Goal: Navigation & Orientation: Find specific page/section

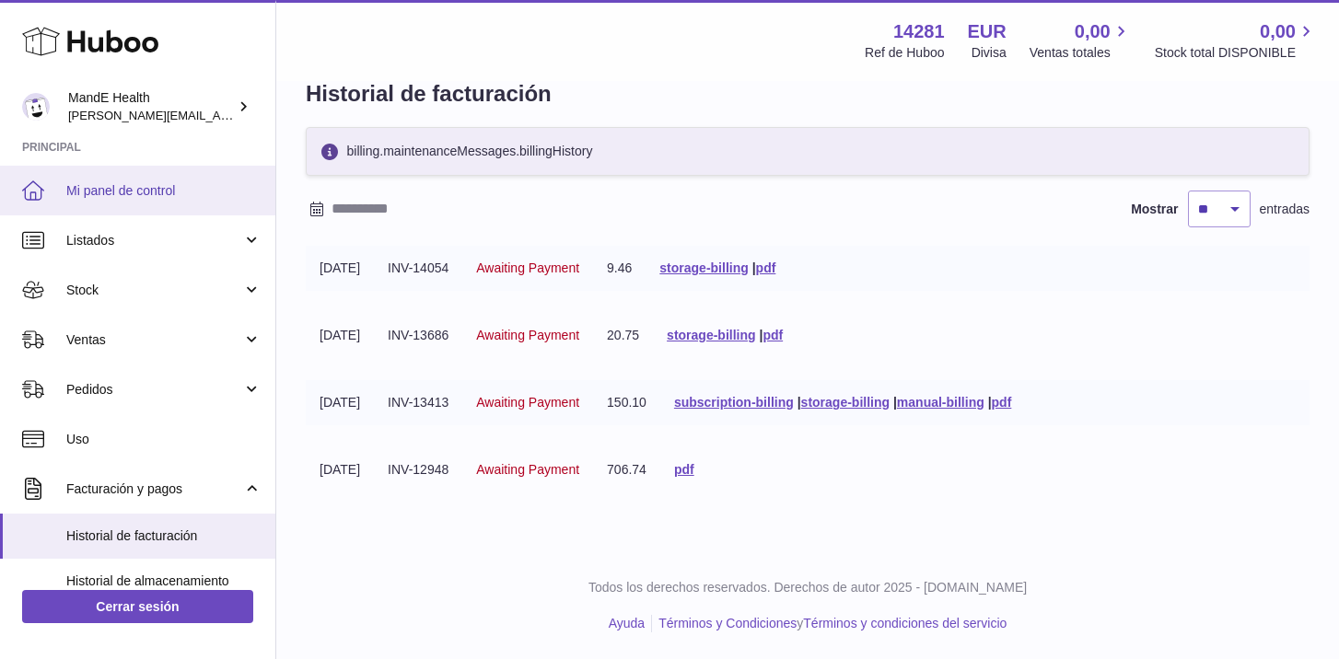
click at [121, 191] on span "Mi panel de control" at bounding box center [163, 190] width 195 height 17
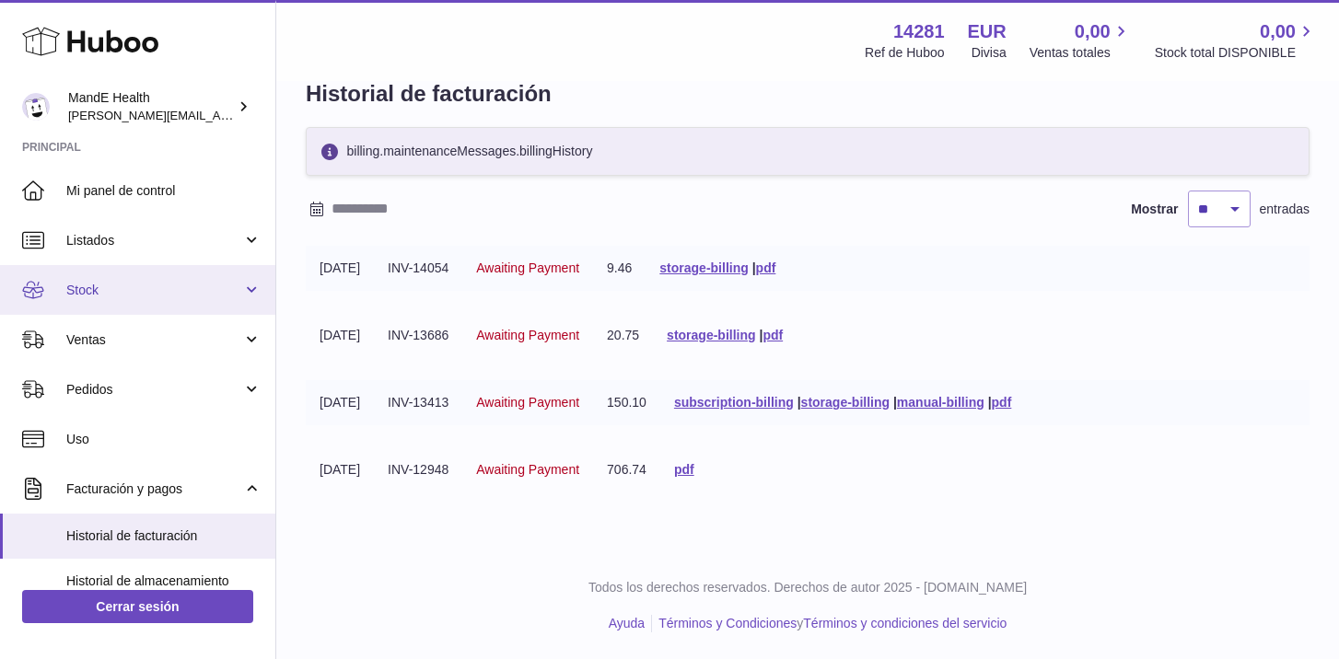
click at [115, 303] on link "Stock" at bounding box center [137, 290] width 275 height 50
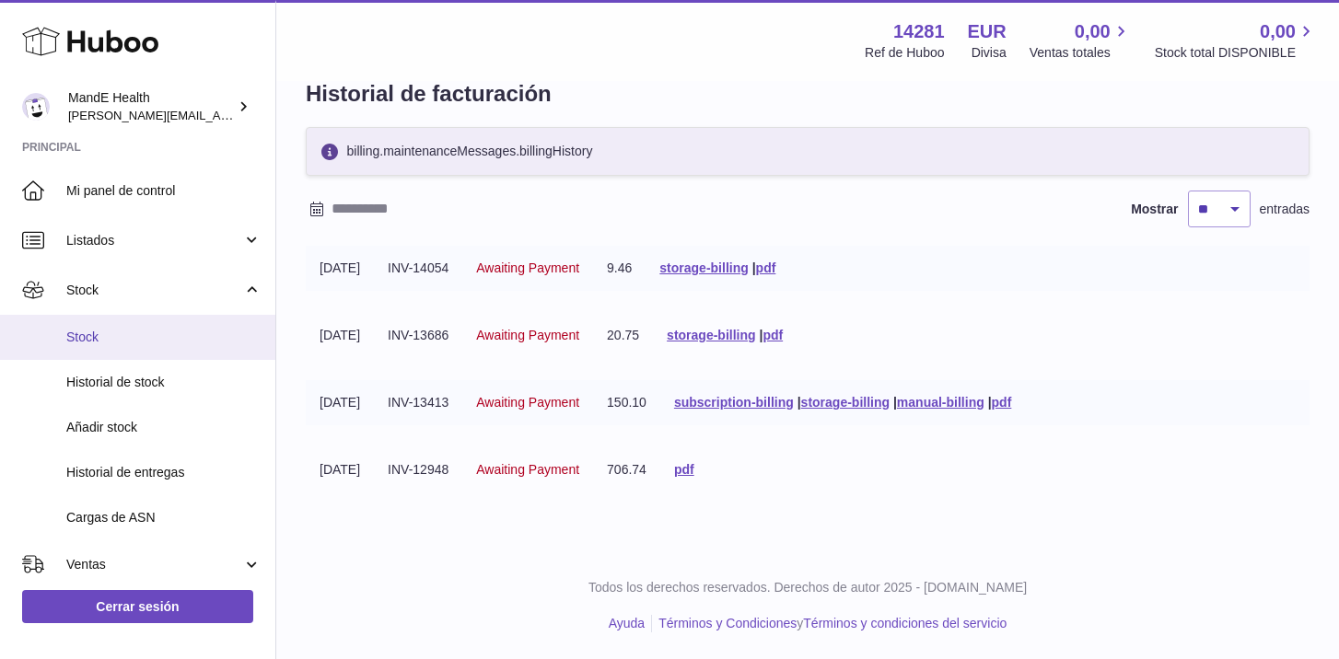
click at [112, 326] on link "Stock" at bounding box center [137, 337] width 275 height 45
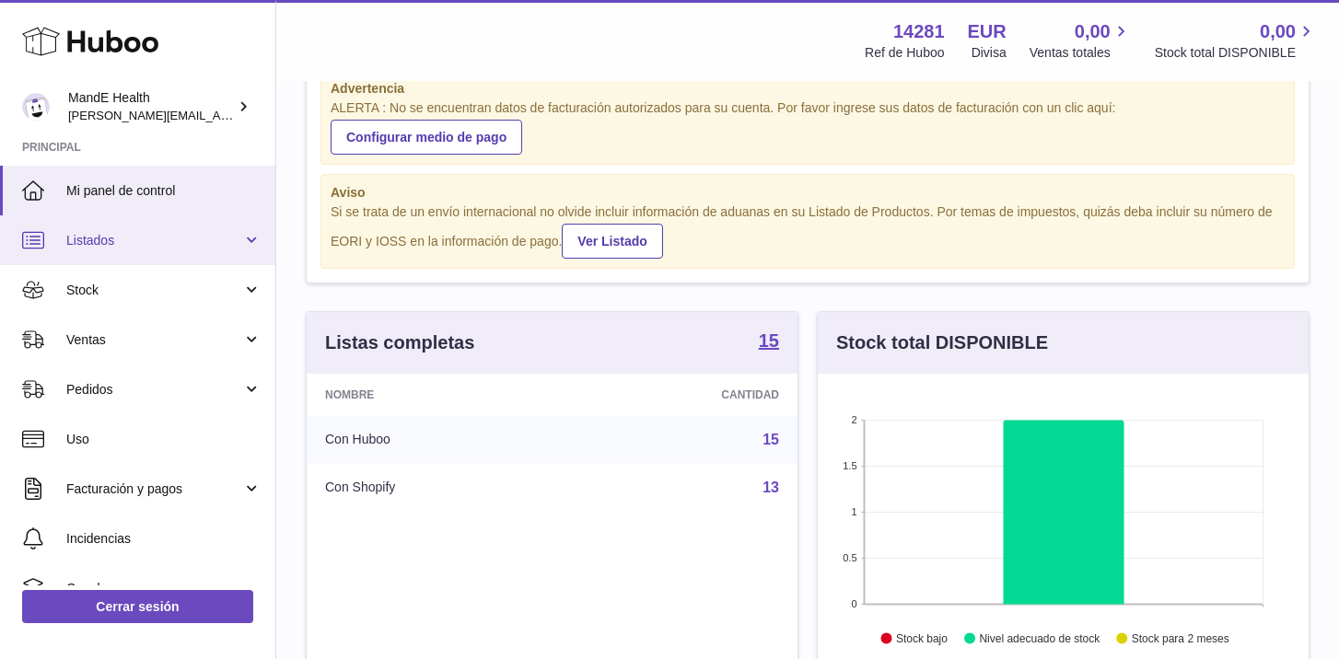
scroll to position [43, 0]
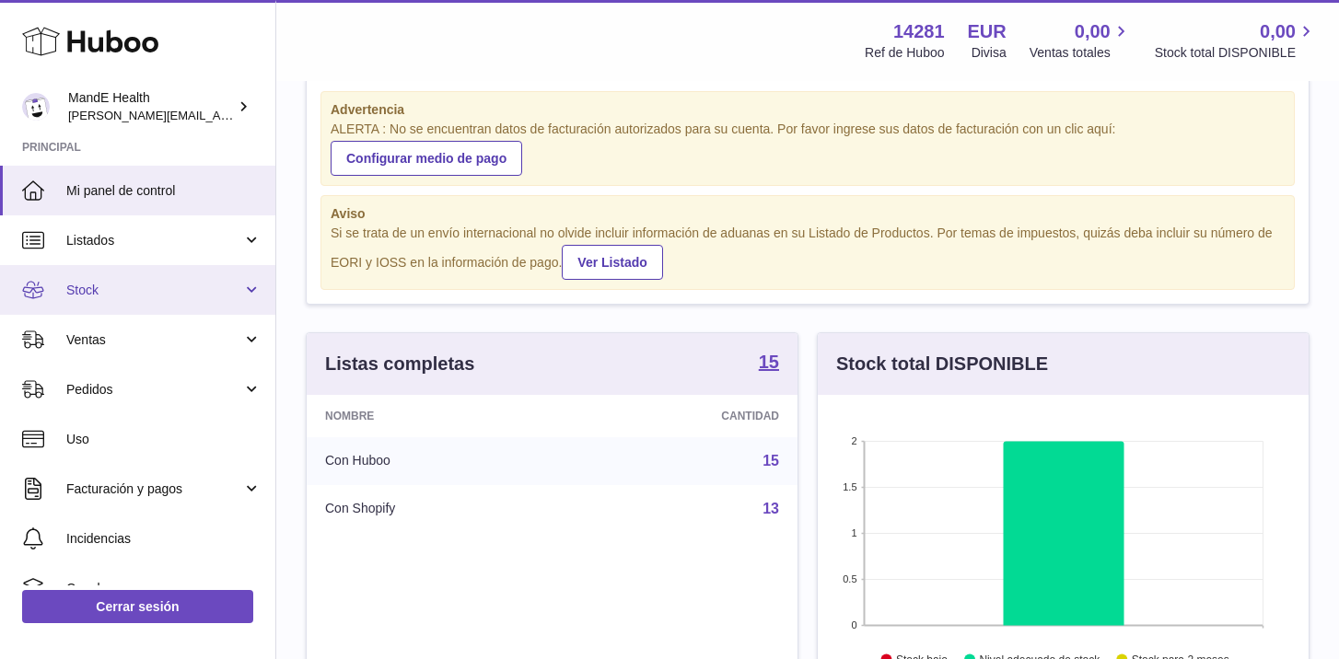
click at [105, 273] on link "Stock" at bounding box center [137, 290] width 275 height 50
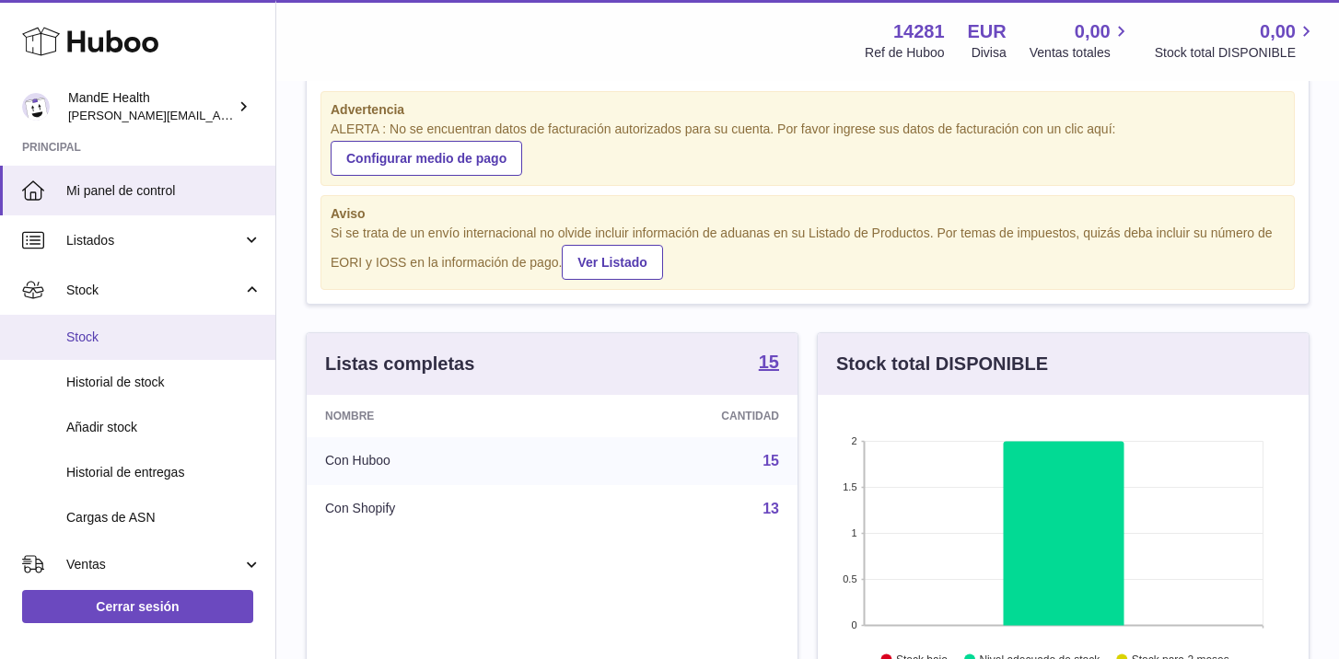
click at [104, 328] on link "Stock" at bounding box center [137, 337] width 275 height 45
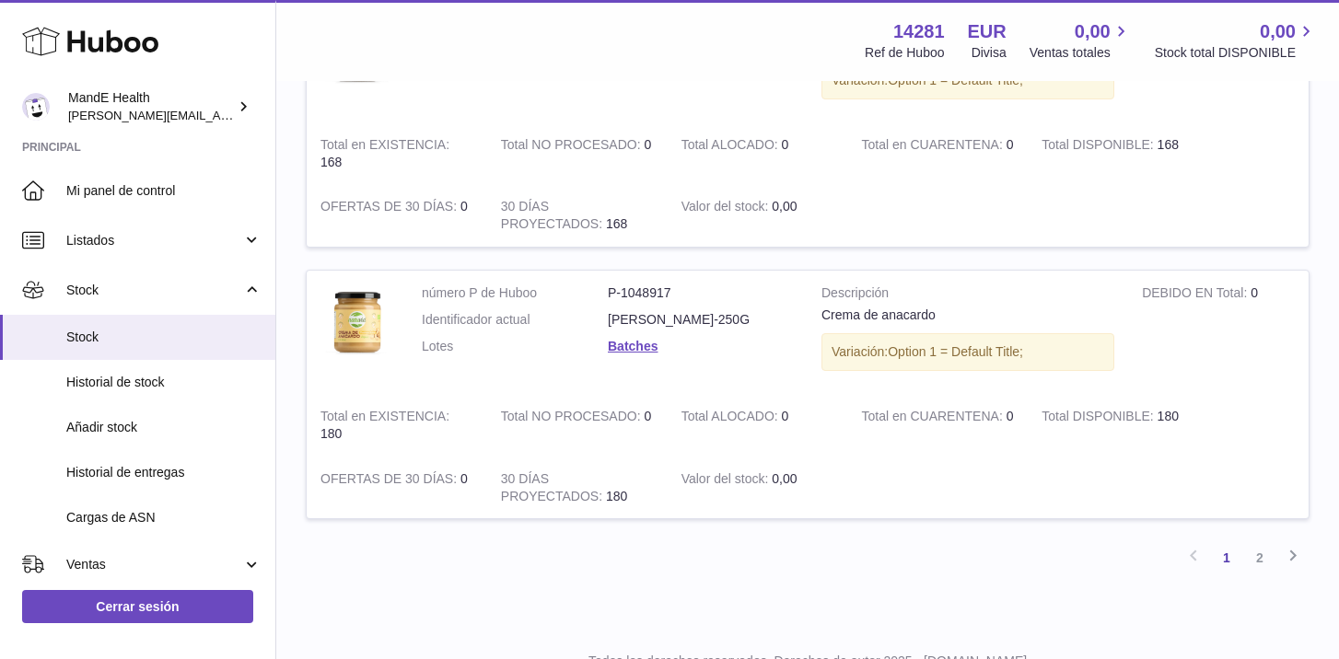
scroll to position [2581, 0]
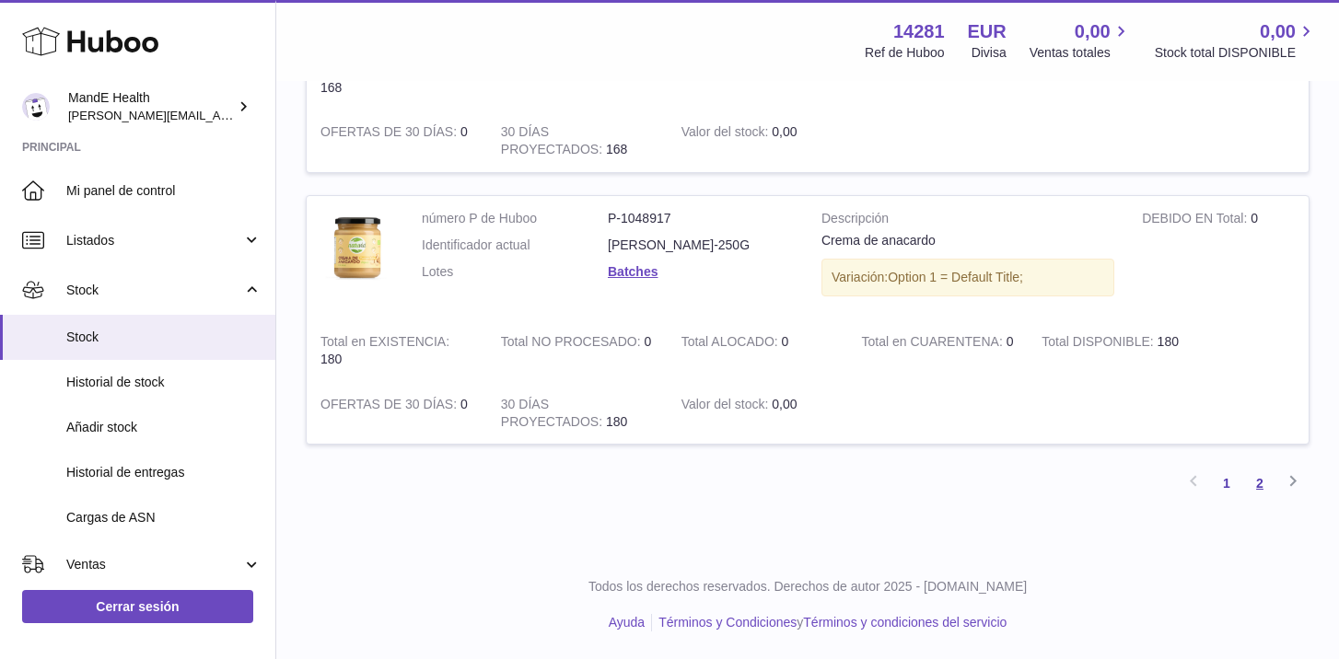
click at [1263, 478] on link "2" at bounding box center [1259, 483] width 33 height 33
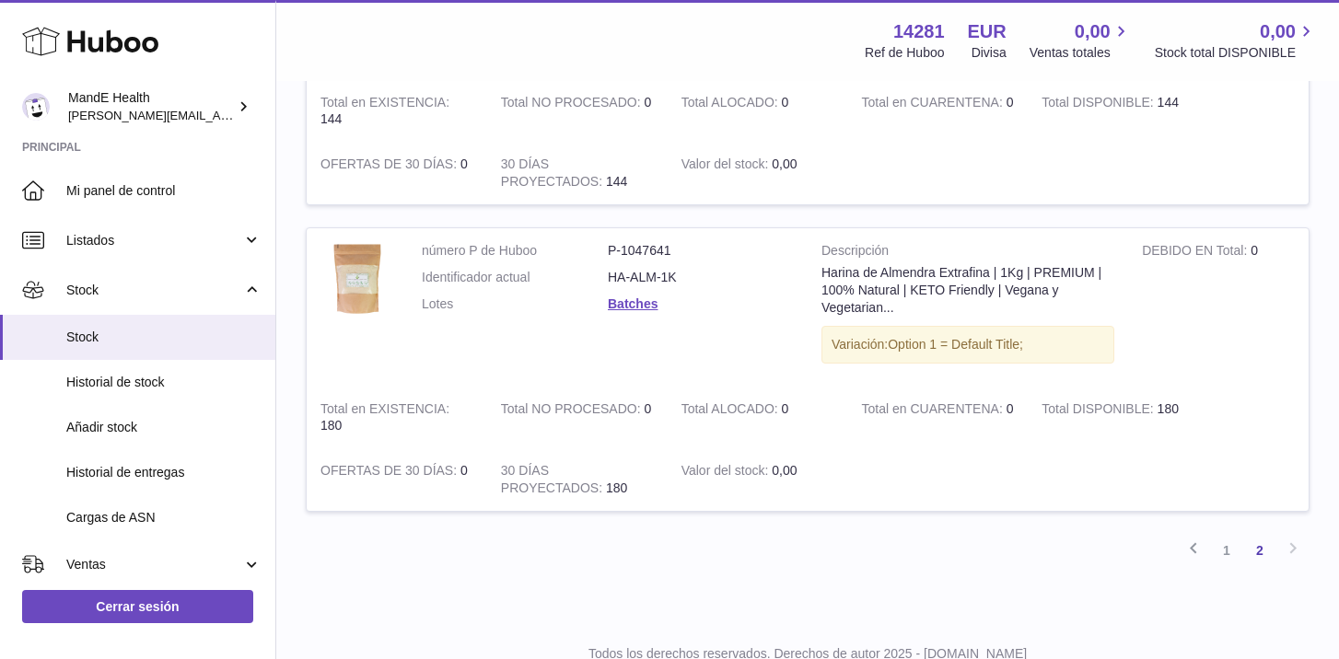
scroll to position [1177, 0]
